Goal: Contribute content

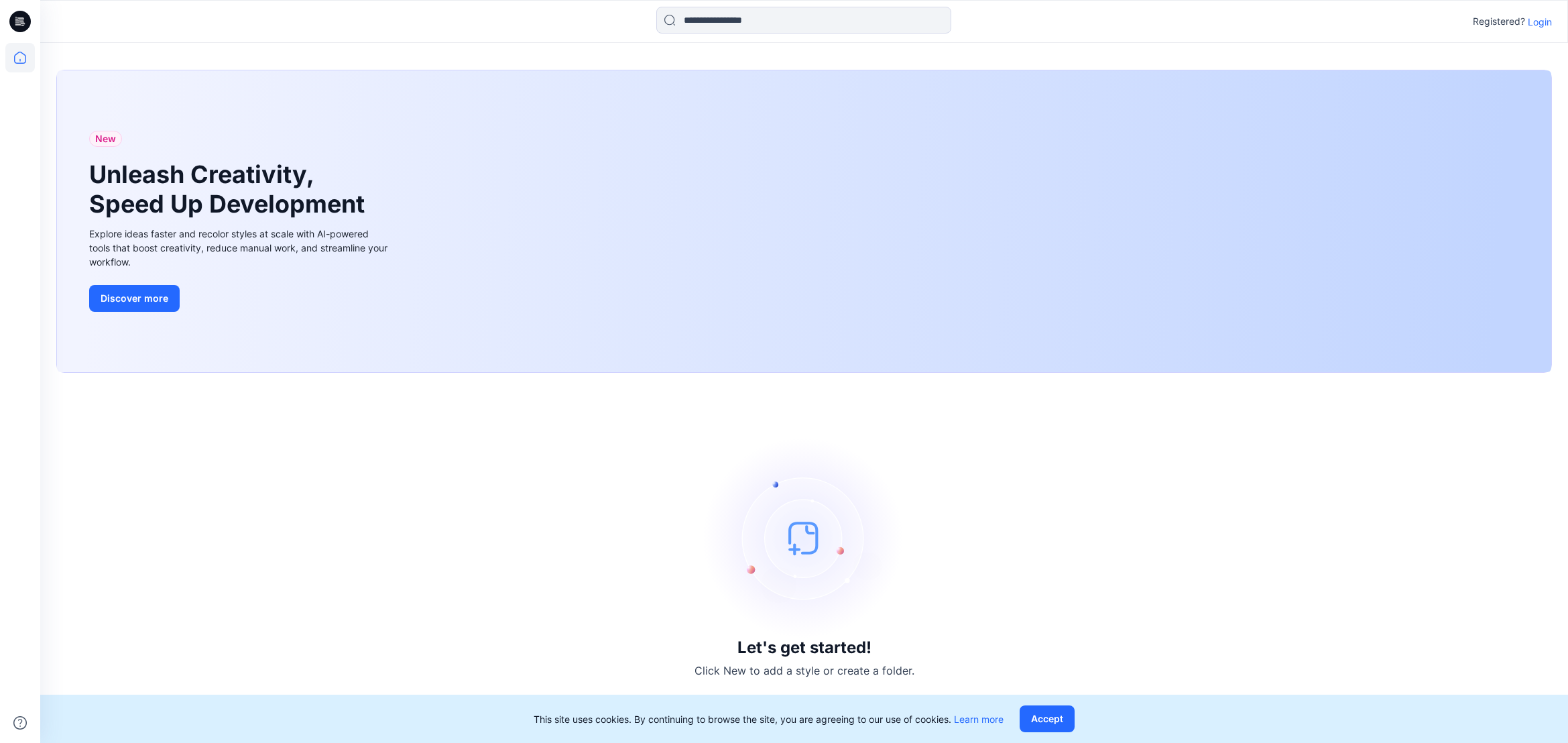
click at [1541, 20] on p "Login" at bounding box center [1539, 21] width 24 height 14
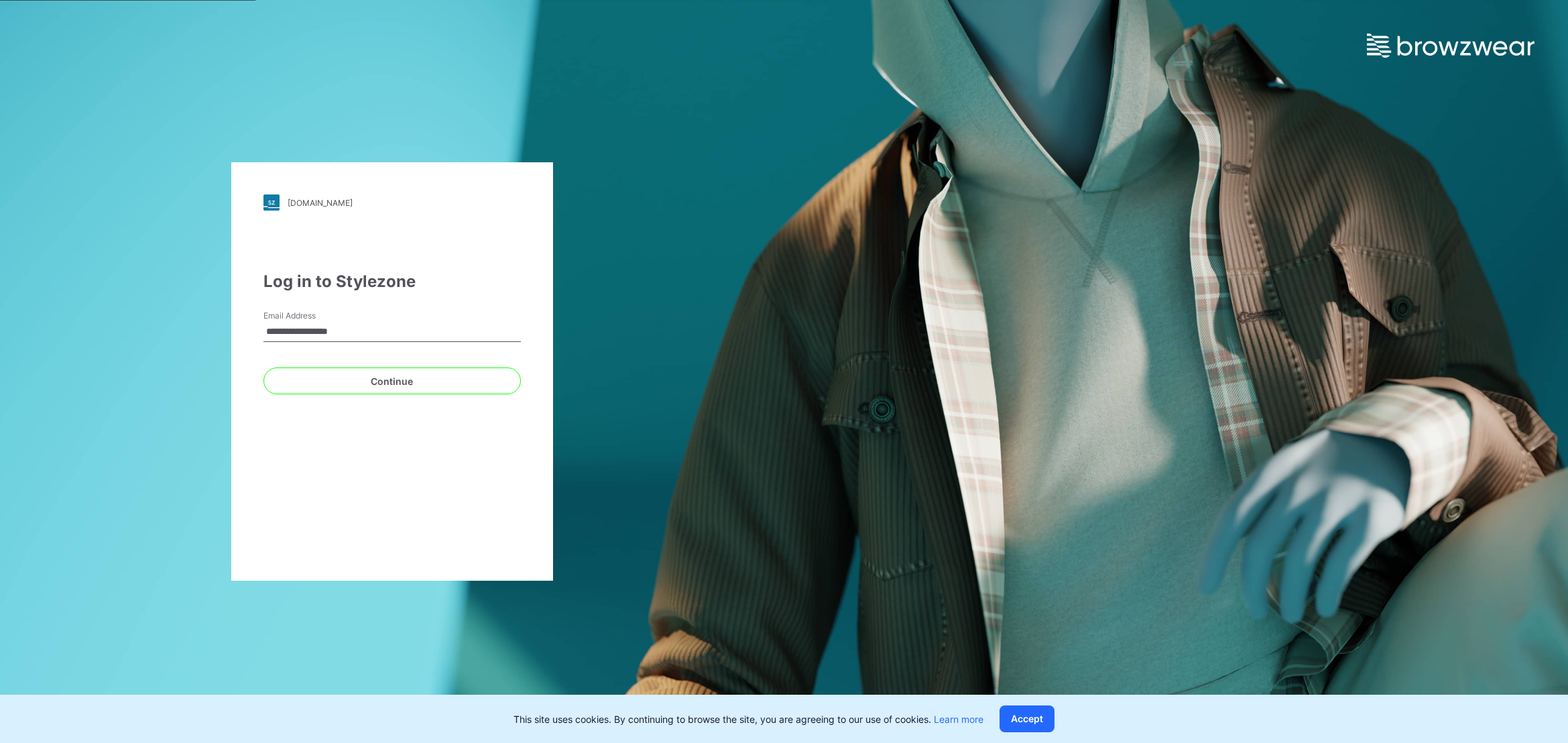
type input "**********"
click at [427, 379] on button "Continue" at bounding box center [392, 381] width 257 height 27
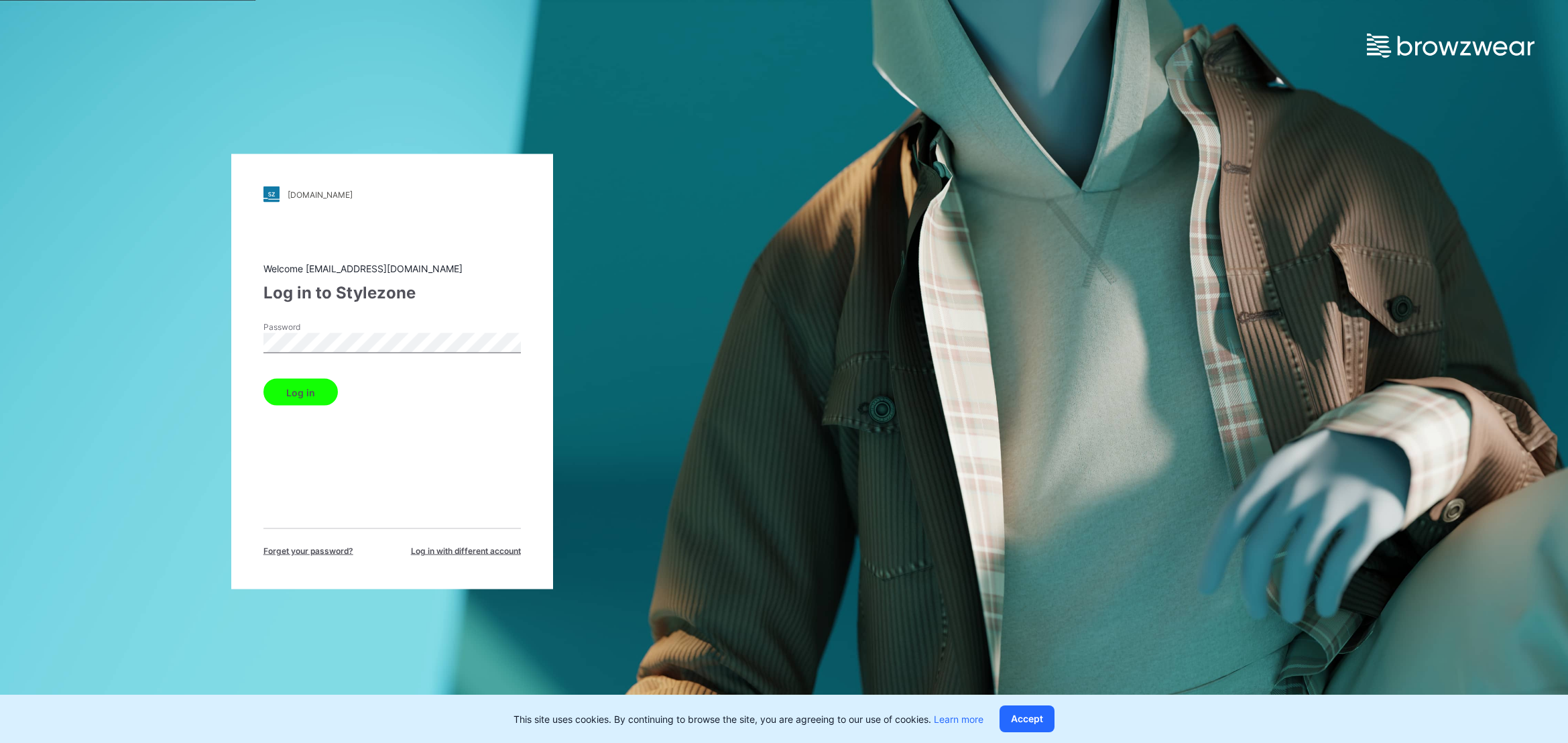
click at [264, 379] on button "Log in" at bounding box center [301, 392] width 75 height 27
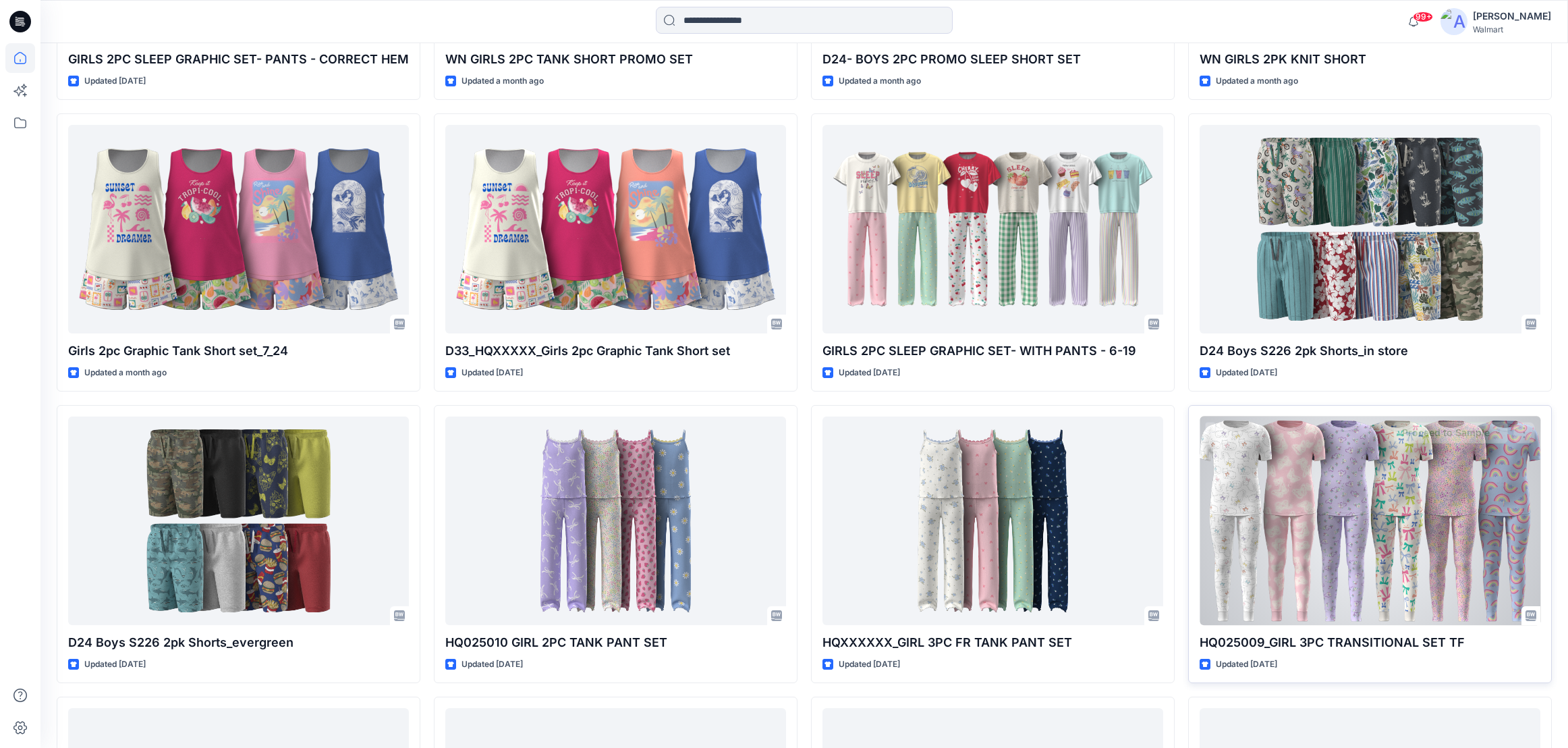
scroll to position [696, 0]
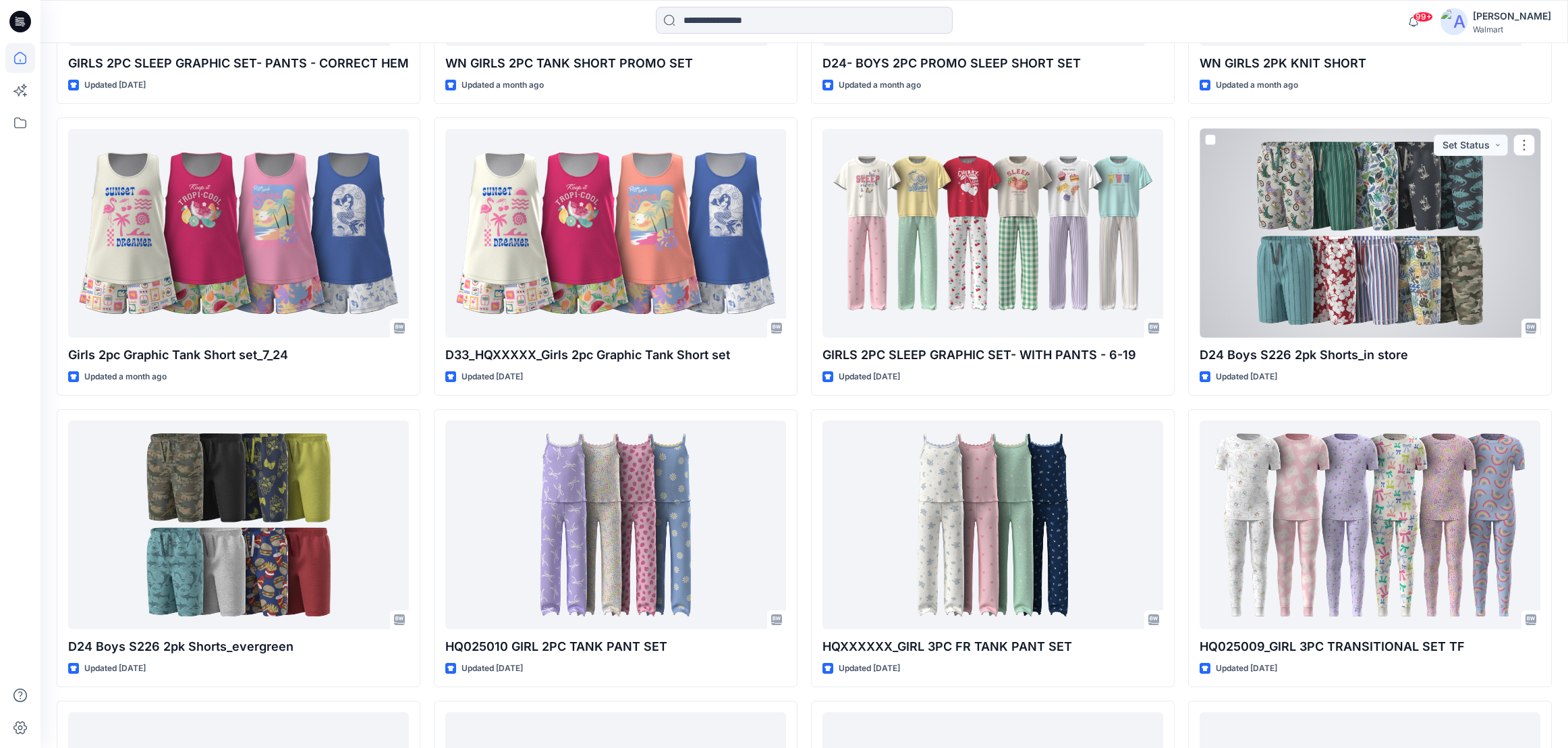
click at [1517, 226] on div at bounding box center [1370, 233] width 341 height 209
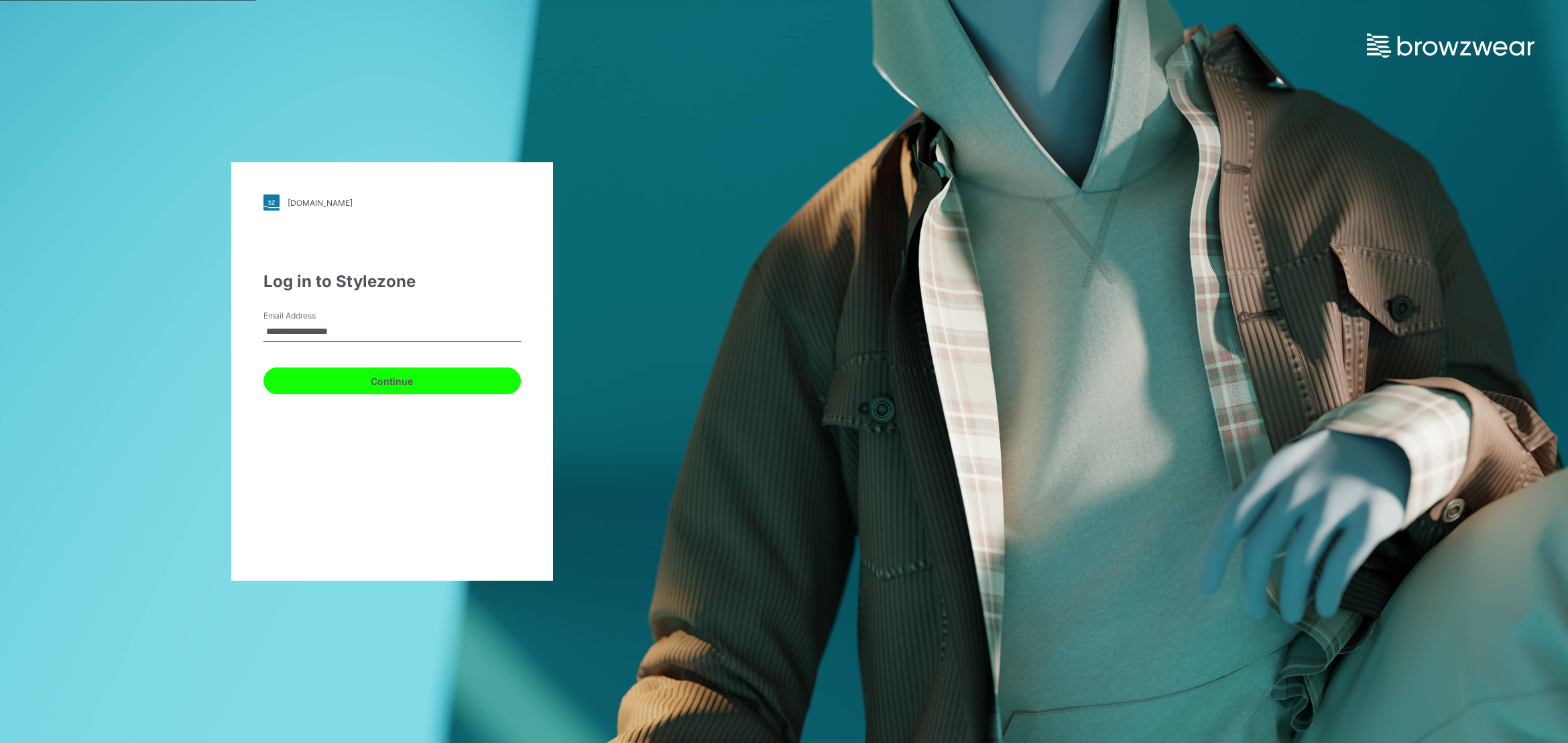
click at [409, 384] on button "Continue" at bounding box center [392, 381] width 257 height 27
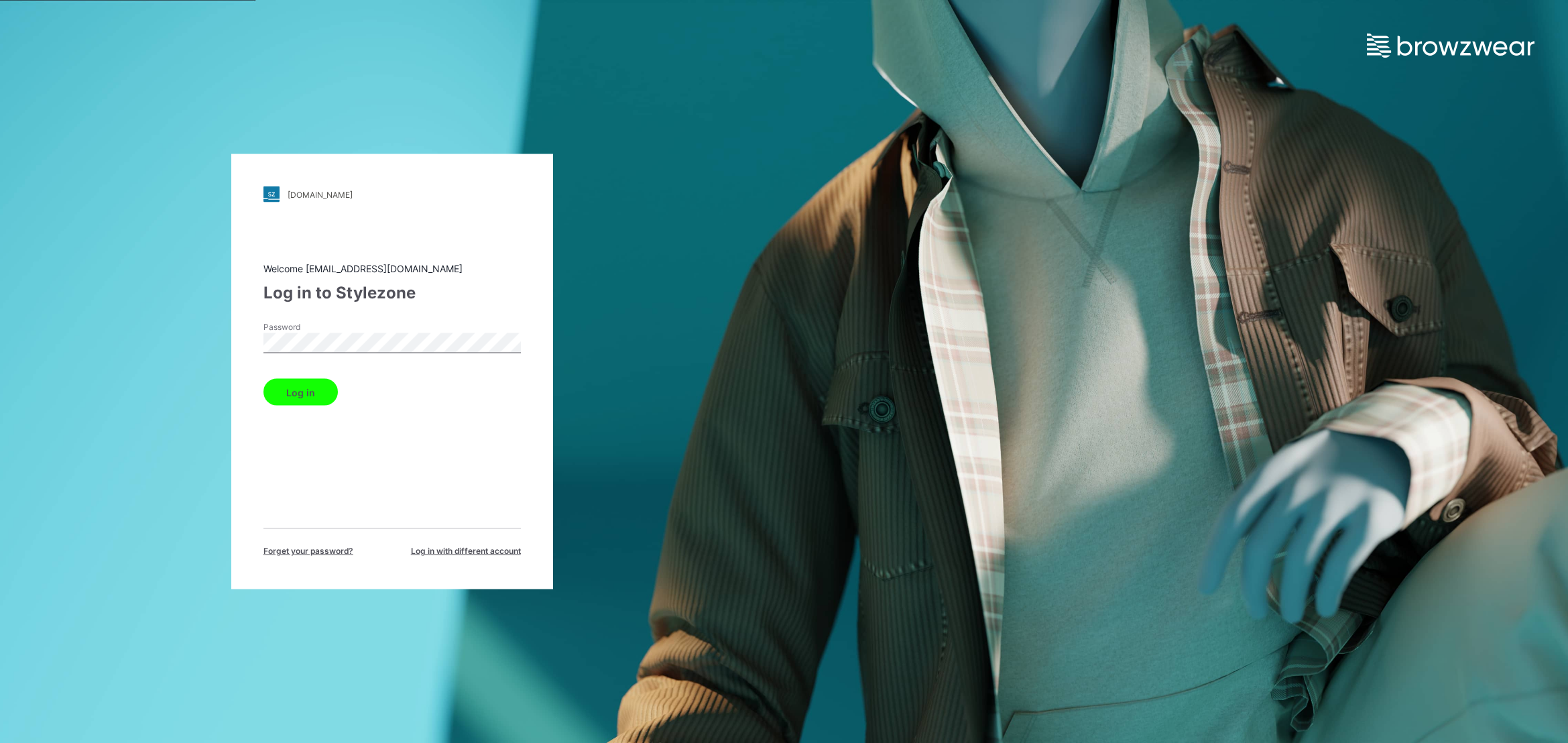
click at [264, 379] on button "Log in" at bounding box center [301, 392] width 75 height 27
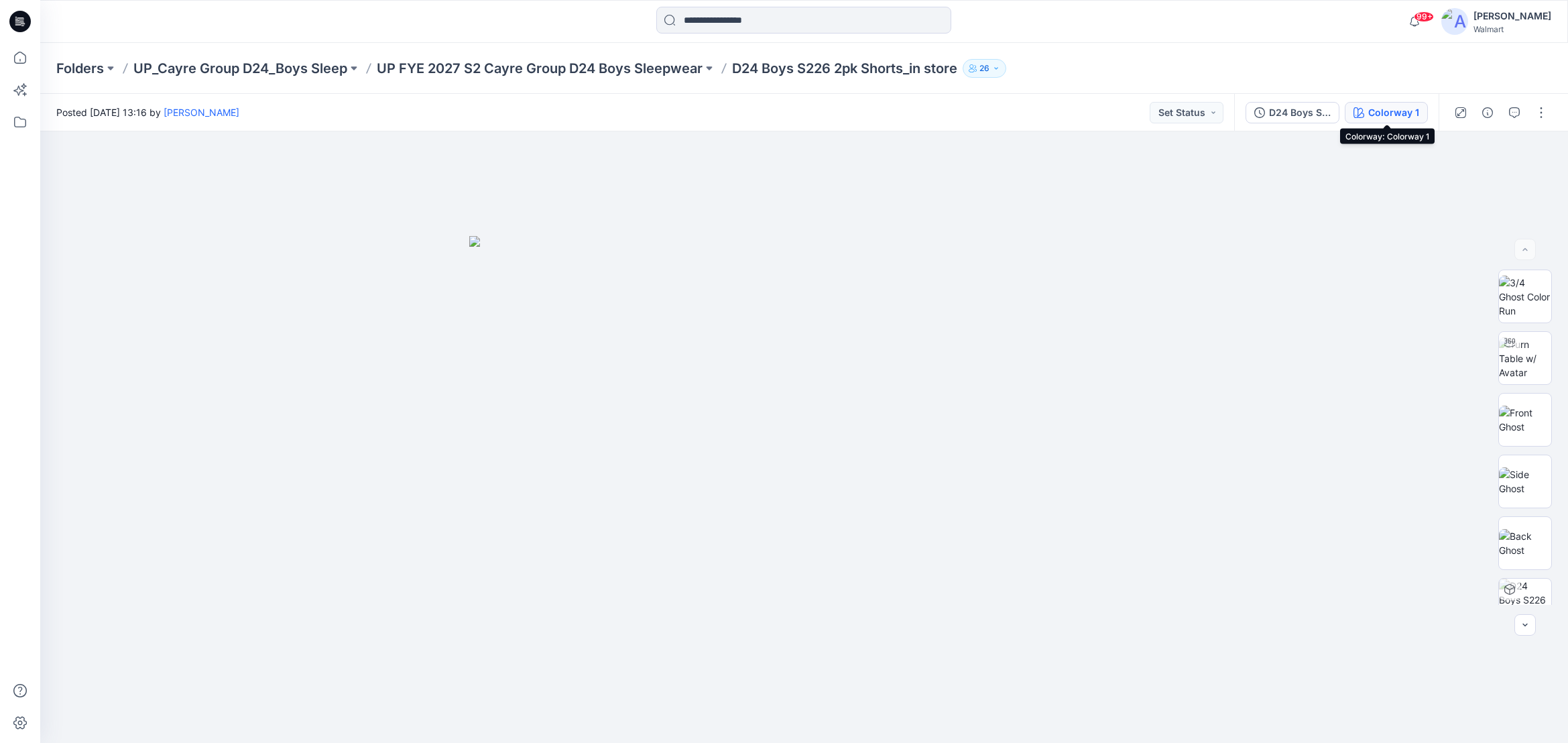
click at [1400, 114] on div "Colorway 1" at bounding box center [1394, 113] width 51 height 15
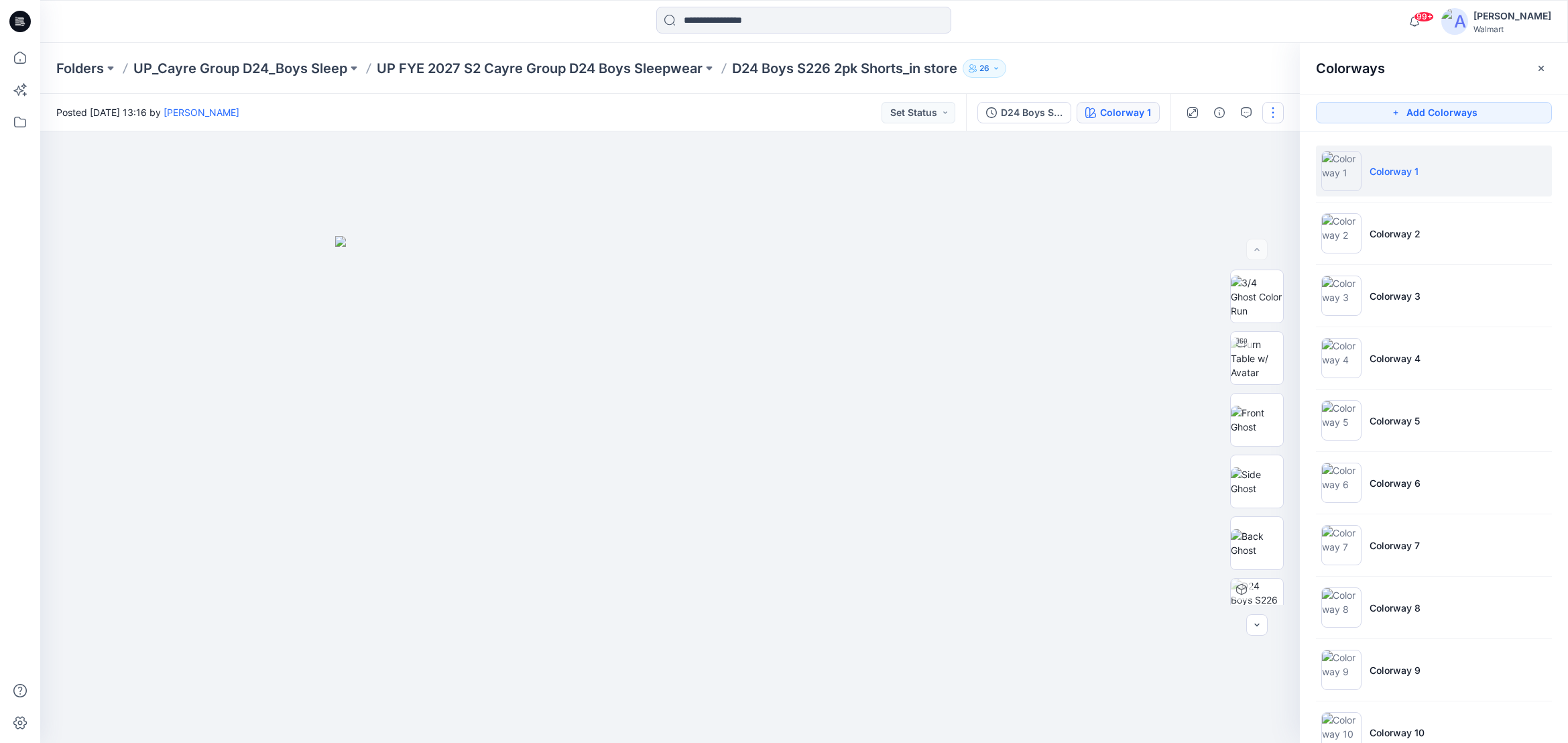
click at [1273, 108] on button "button" at bounding box center [1273, 113] width 21 height 21
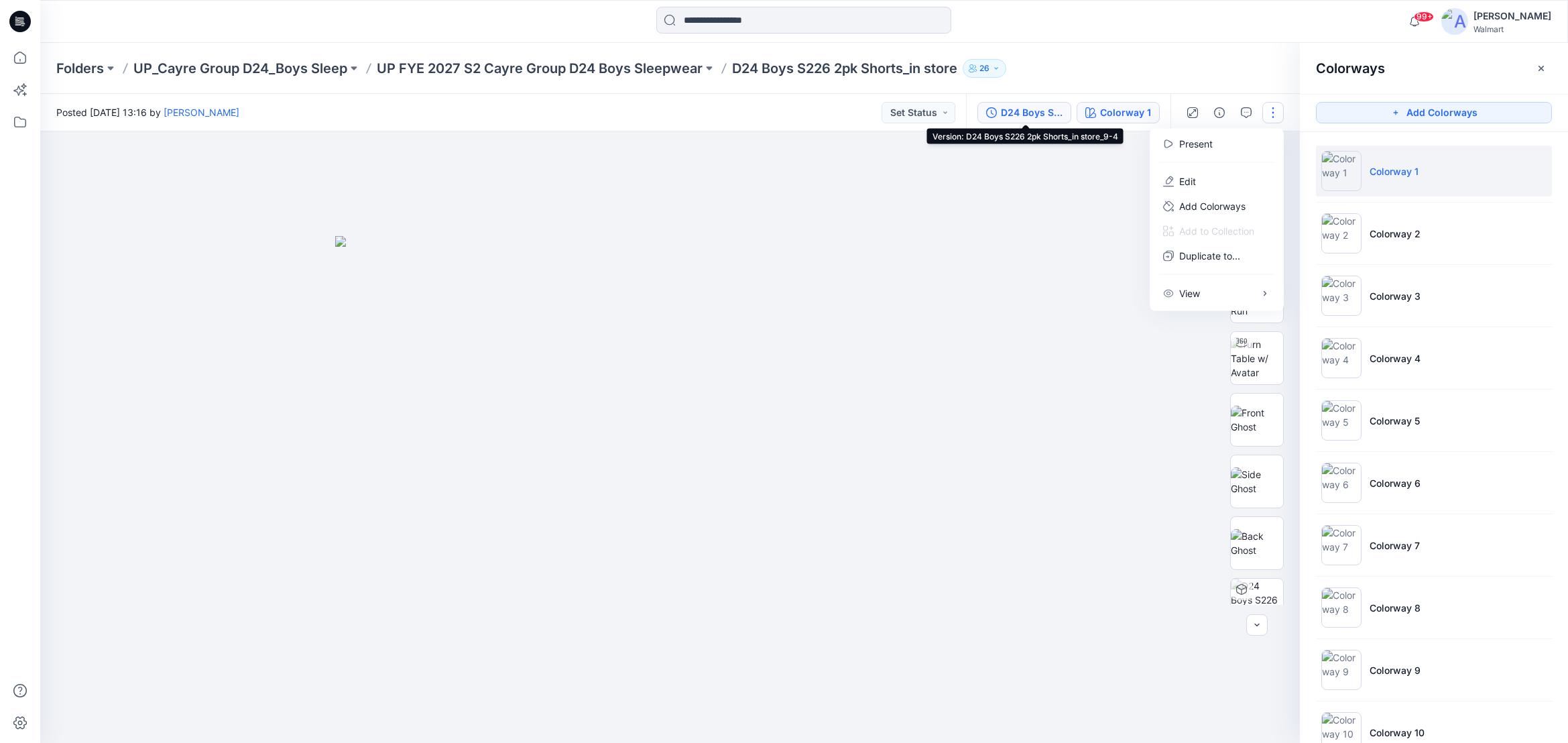
click at [1023, 111] on div "D24 Boys S226 2pk Shorts_in store_9-4" at bounding box center [1031, 113] width 62 height 15
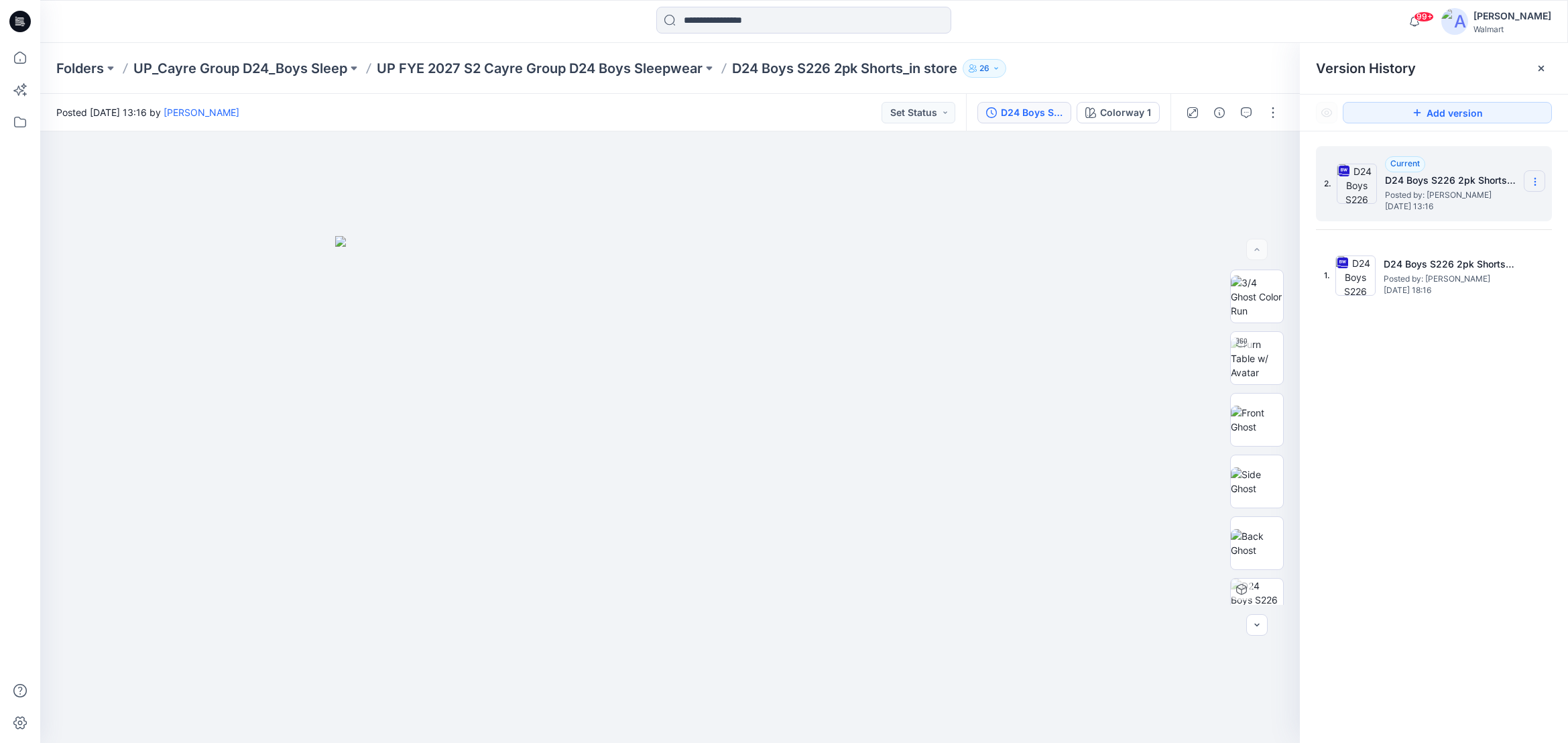
click at [1540, 178] on icon at bounding box center [1535, 182] width 11 height 11
click at [1435, 264] on span "Rename Version" at bounding box center [1446, 261] width 70 height 16
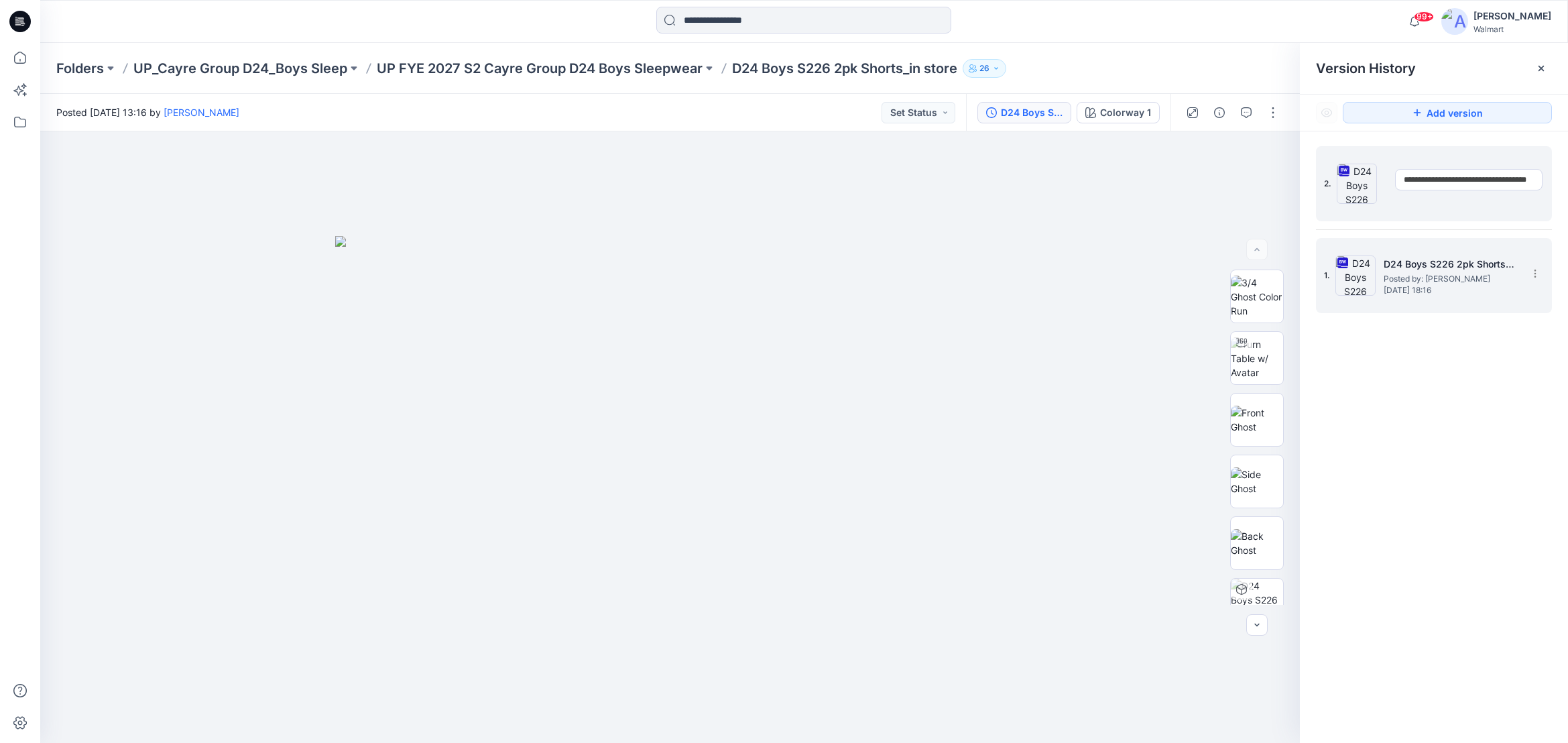
scroll to position [0, 21]
click at [1128, 279] on div at bounding box center [670, 437] width 1260 height 611
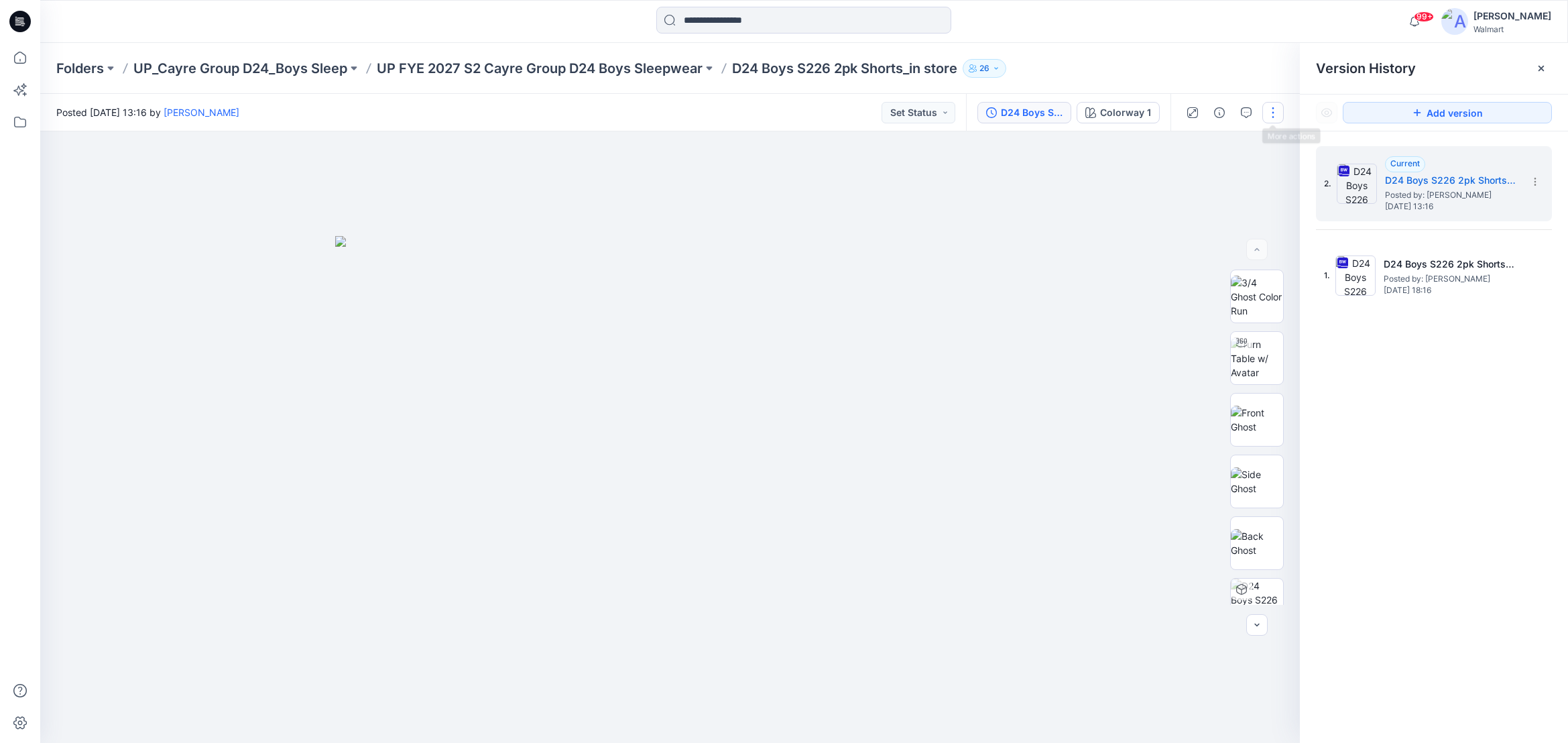
click at [1273, 110] on button "button" at bounding box center [1273, 113] width 21 height 21
click at [1182, 178] on p "Edit" at bounding box center [1188, 181] width 16 height 14
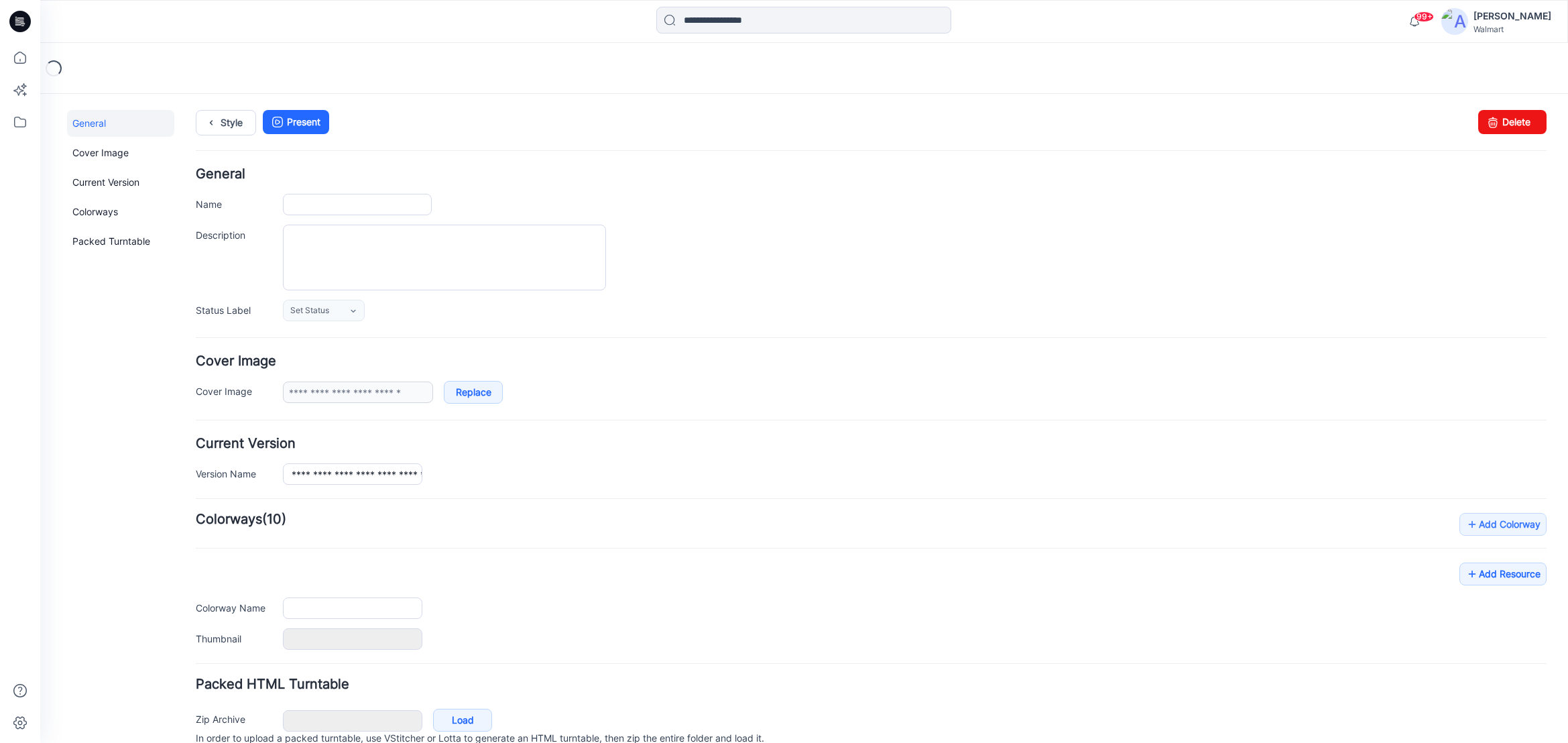
type input "**********"
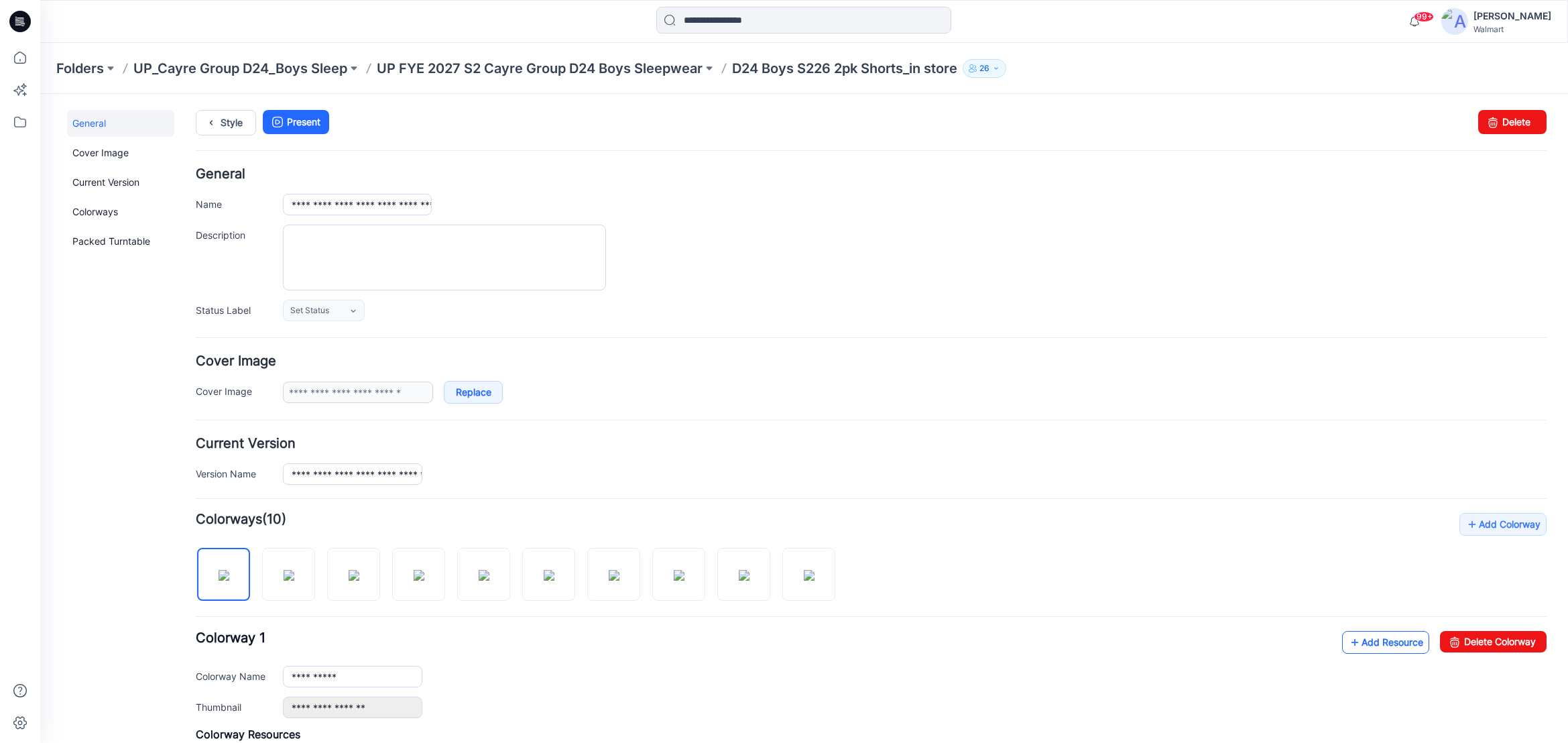
click at [1386, 642] on link "Add Resource" at bounding box center [1386, 643] width 87 height 23
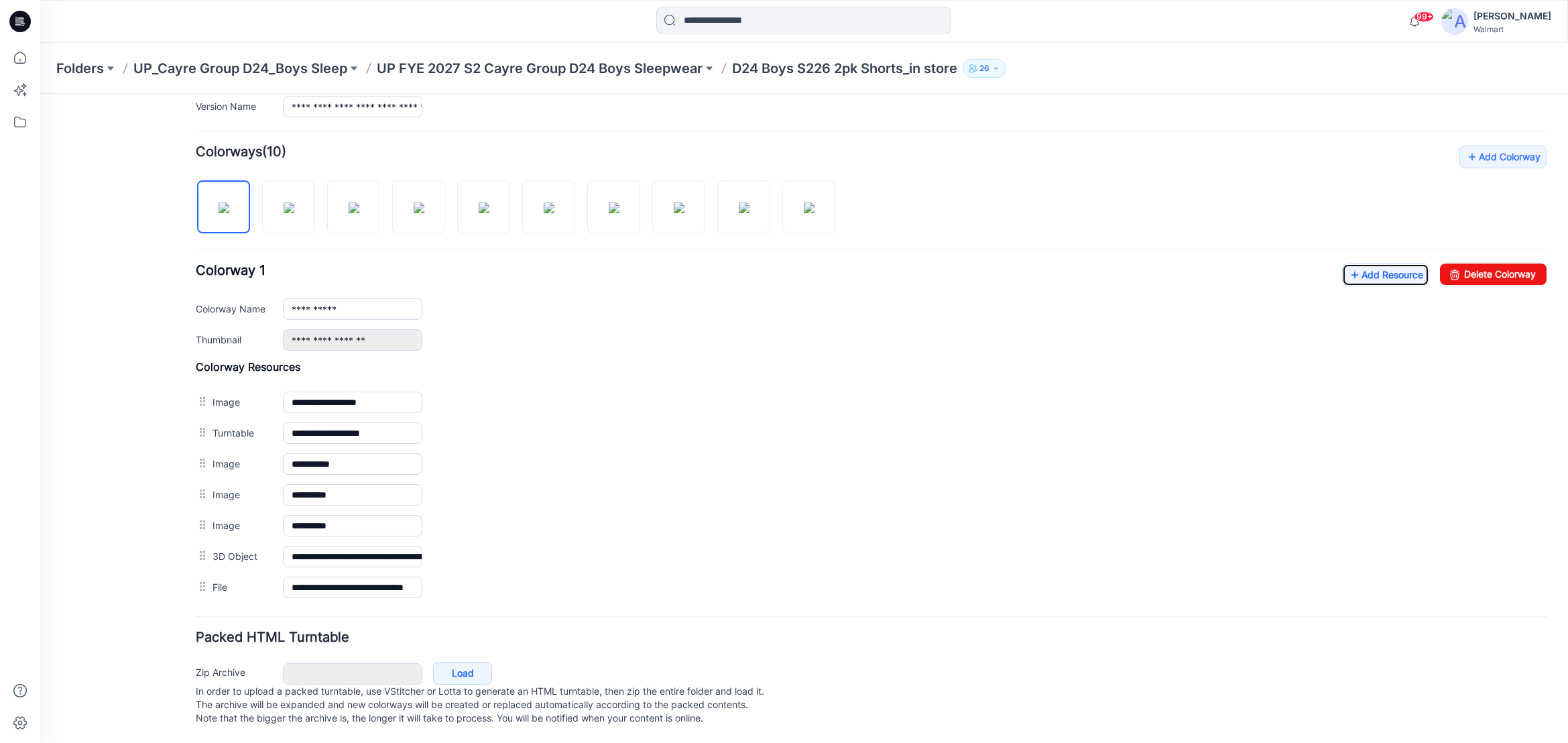
scroll to position [381, 0]
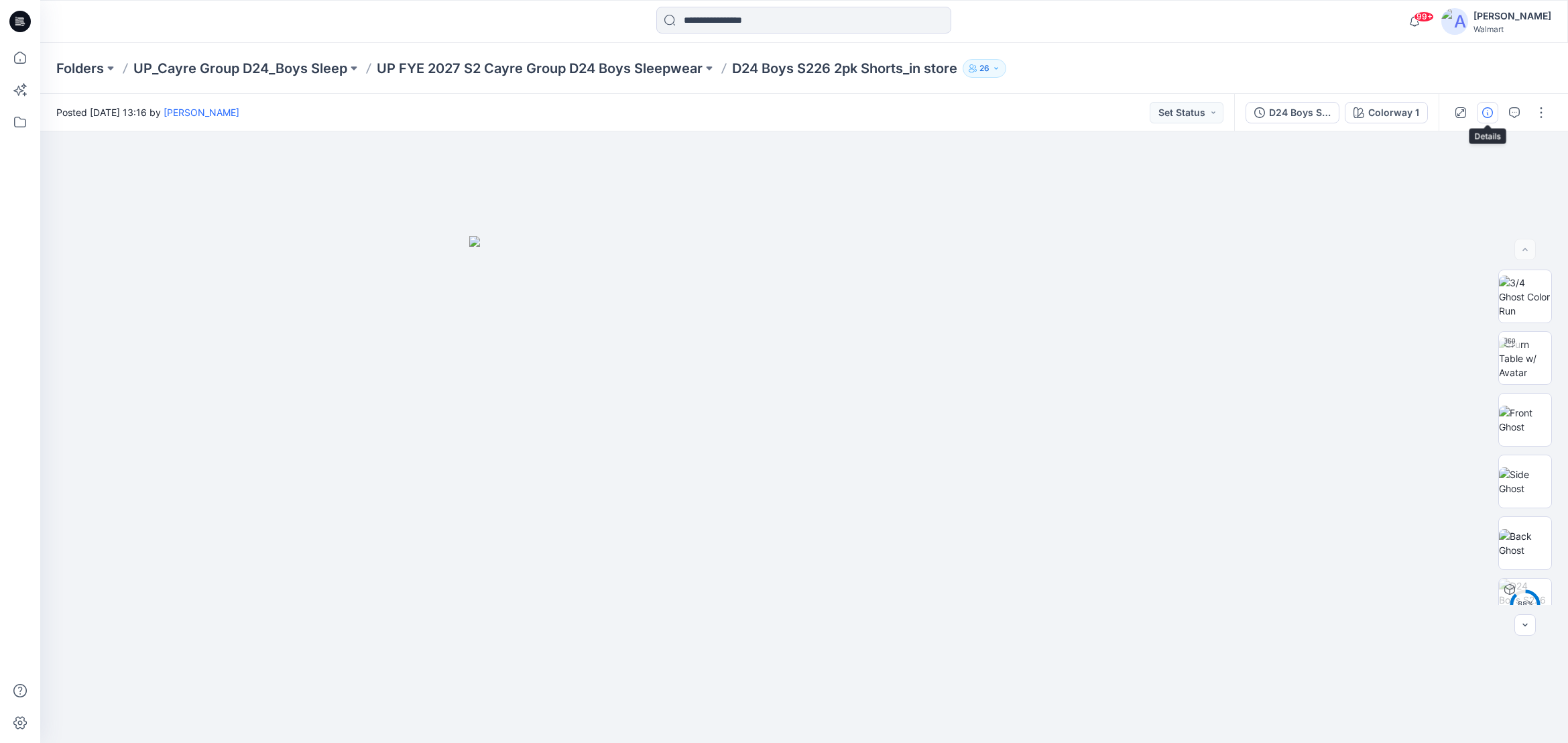
click at [1487, 111] on icon "button" at bounding box center [1487, 113] width 11 height 11
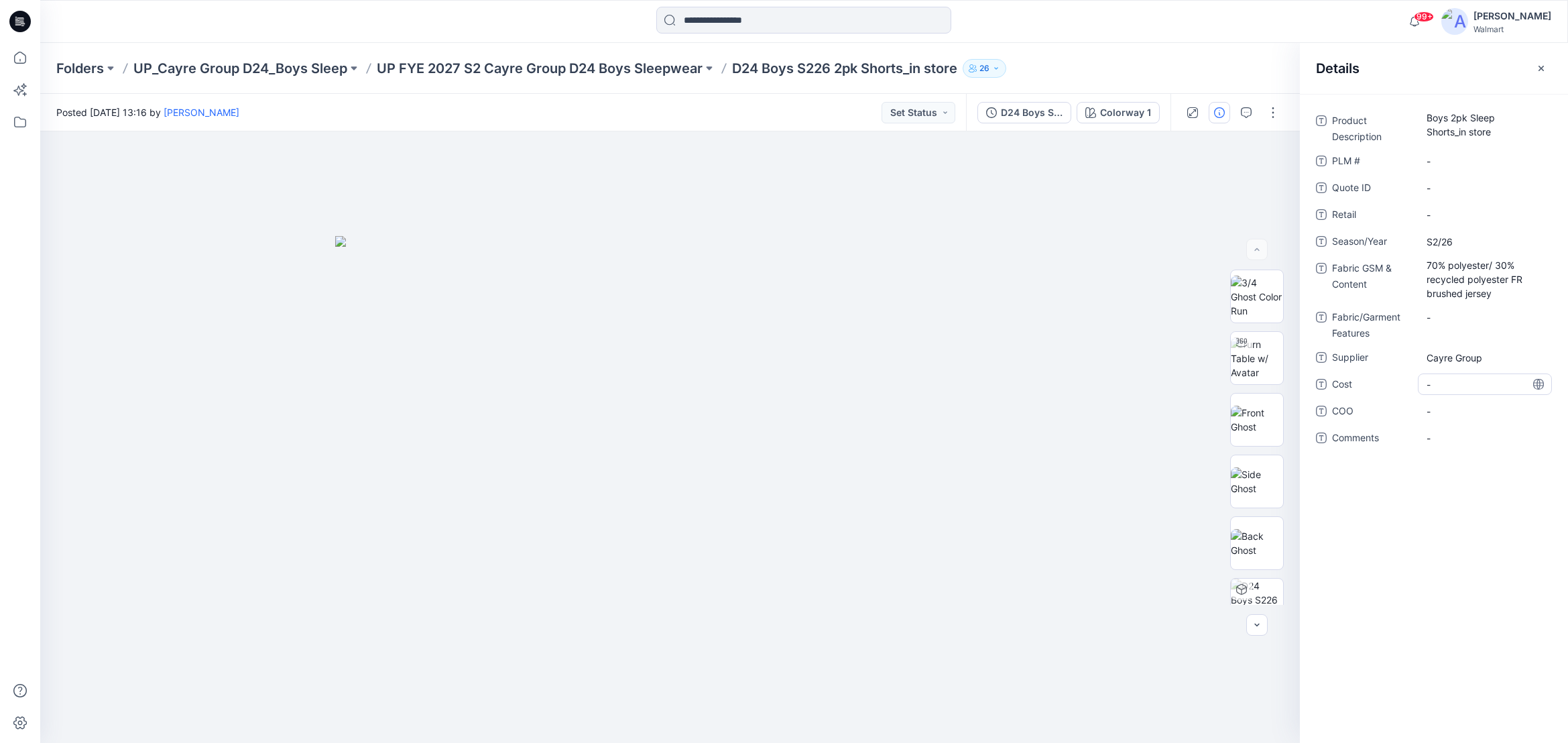
click at [1451, 385] on span "-" at bounding box center [1485, 384] width 117 height 14
type textarea "*****"
click at [1381, 531] on div "Product Description Boys 2pk Sleep Shorts_in store PLM # - Quote ID - Retail - …" at bounding box center [1434, 418] width 268 height 649
click at [537, 69] on p "UP FYE 2027 S2 Cayre Group D24 Boys Sleepwear" at bounding box center [539, 68] width 325 height 19
